Goal: Task Accomplishment & Management: Manage account settings

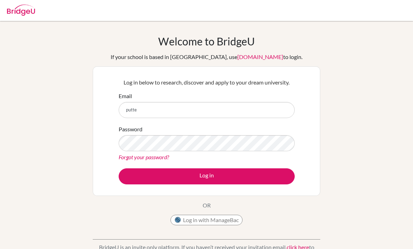
scroll to position [49, 0]
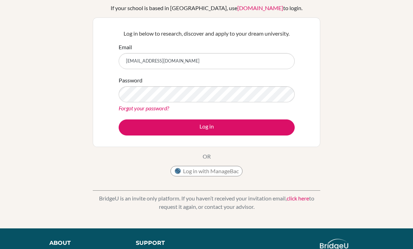
type input "[EMAIL_ADDRESS][DOMAIN_NAME]"
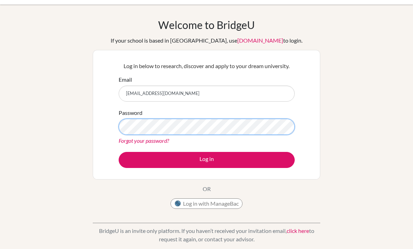
scroll to position [0, 0]
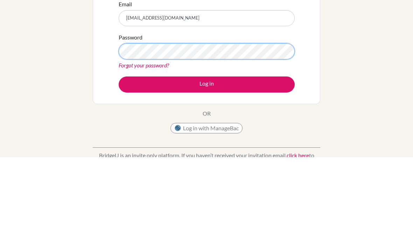
click at [206, 169] on button "Log in" at bounding box center [207, 177] width 176 height 16
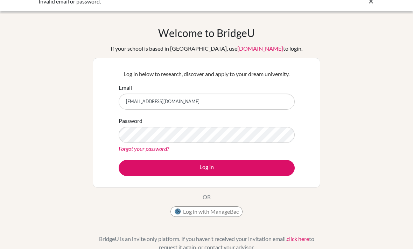
scroll to position [9, 0]
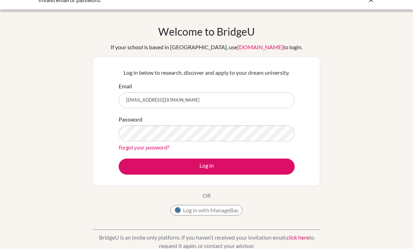
click at [130, 150] on link "Forgot your password?" at bounding box center [144, 147] width 50 height 7
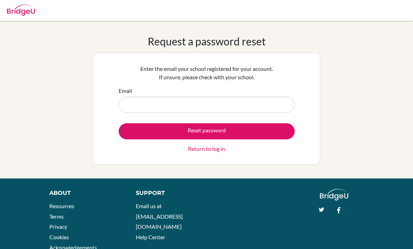
click at [131, 93] on label "Email" at bounding box center [125, 91] width 13 height 8
click at [131, 97] on input "Email" at bounding box center [207, 105] width 176 height 16
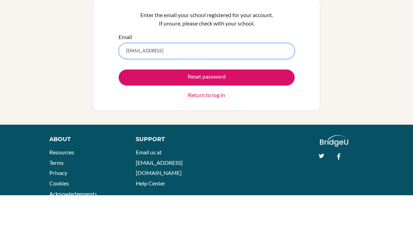
type input "putter03523@rais.ac.tu"
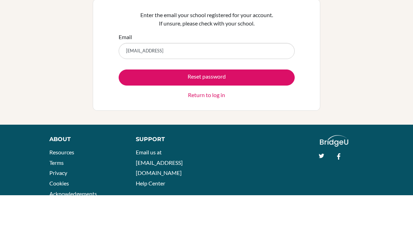
click at [142, 123] on button "Reset password" at bounding box center [207, 131] width 176 height 16
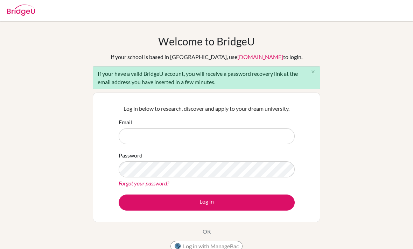
scroll to position [75, 0]
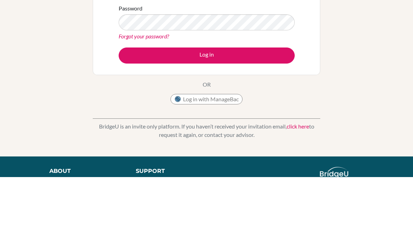
click at [129, 119] on form "Email Password Forgot your password? Log in" at bounding box center [207, 89] width 176 height 93
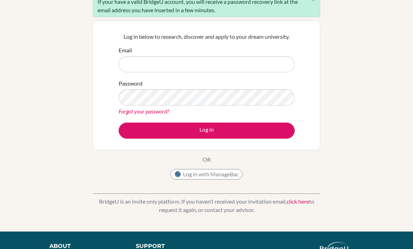
click at [126, 114] on link "Forgot your password?" at bounding box center [144, 111] width 50 height 7
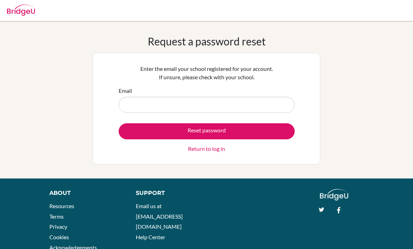
click at [131, 104] on input "Email" at bounding box center [207, 105] width 176 height 16
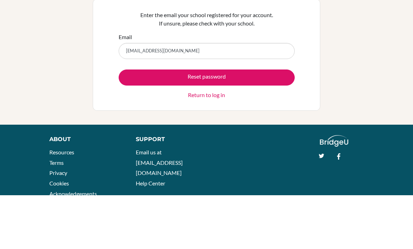
type input "putter03523@rais.ac.th"
click at [259, 123] on button "Reset password" at bounding box center [207, 131] width 176 height 16
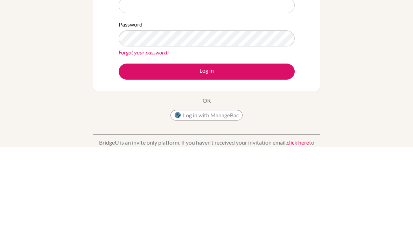
scroll to position [29, 0]
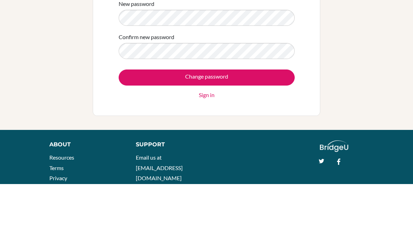
click at [259, 135] on input "Change password" at bounding box center [207, 143] width 176 height 16
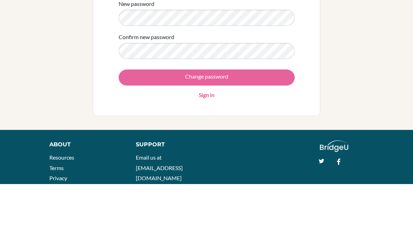
scroll to position [40, 0]
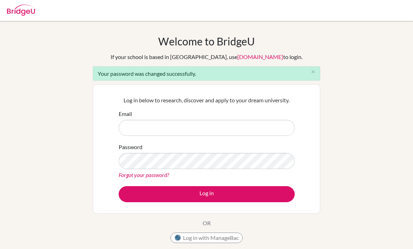
scroll to position [67, 0]
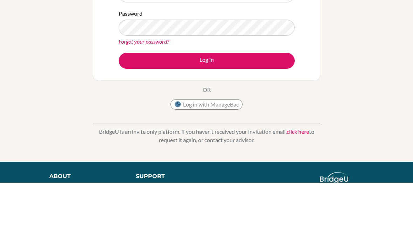
type input "[EMAIL_ADDRESS][DOMAIN_NAME]"
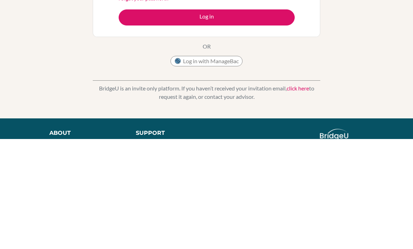
click at [263, 120] on button "Log in" at bounding box center [207, 128] width 176 height 16
